Goal: Check status: Check status

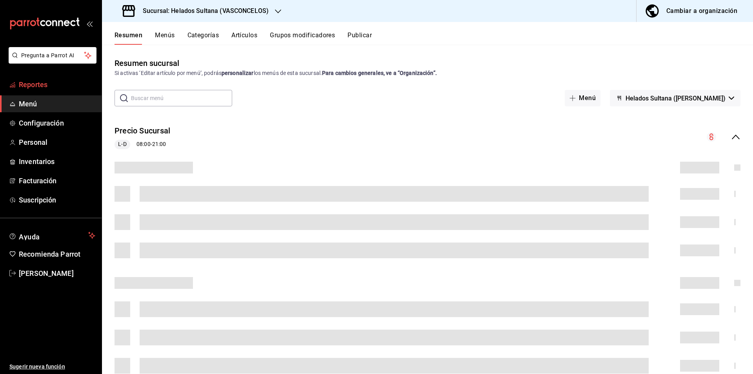
click at [47, 89] on span "Reportes" at bounding box center [57, 84] width 76 height 11
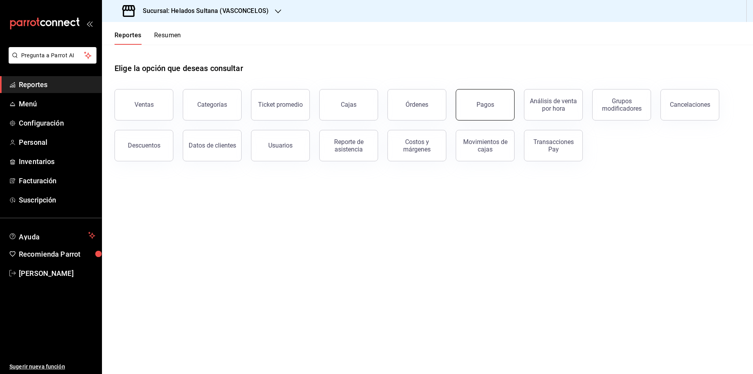
click at [461, 113] on button "Pagos" at bounding box center [485, 104] width 59 height 31
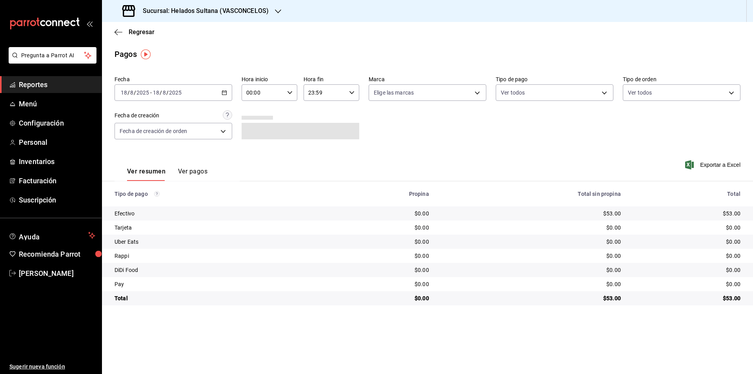
click at [218, 95] on div "[DATE] [DATE] - [DATE] [DATE]" at bounding box center [174, 92] width 118 height 16
click at [161, 131] on span "Ayer" at bounding box center [151, 134] width 61 height 8
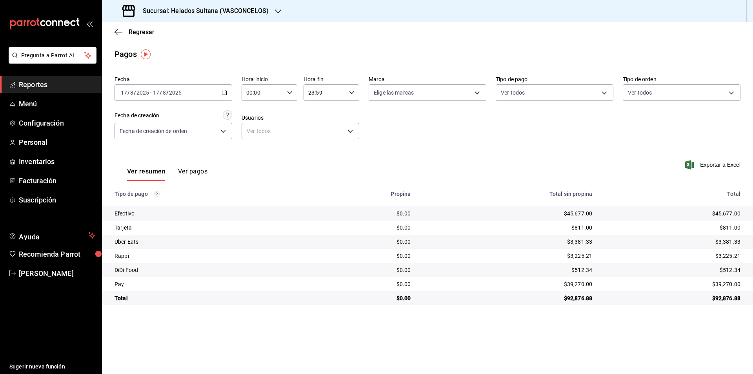
click at [185, 98] on div "[DATE] [DATE] - [DATE] [DATE]" at bounding box center [174, 92] width 118 height 16
click at [132, 197] on li "Rango de fechas" at bounding box center [151, 205] width 73 height 18
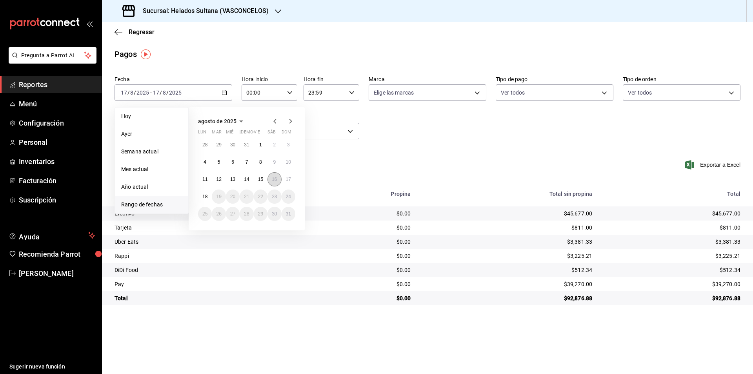
click at [273, 176] on button "16" at bounding box center [275, 179] width 14 height 14
